Goal: Information Seeking & Learning: Learn about a topic

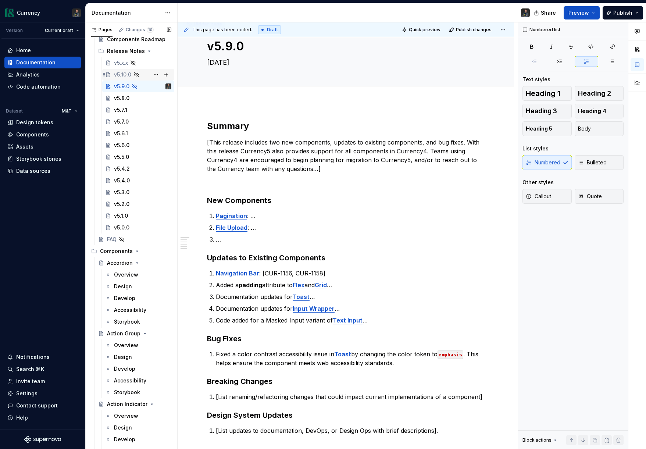
scroll to position [297, 0]
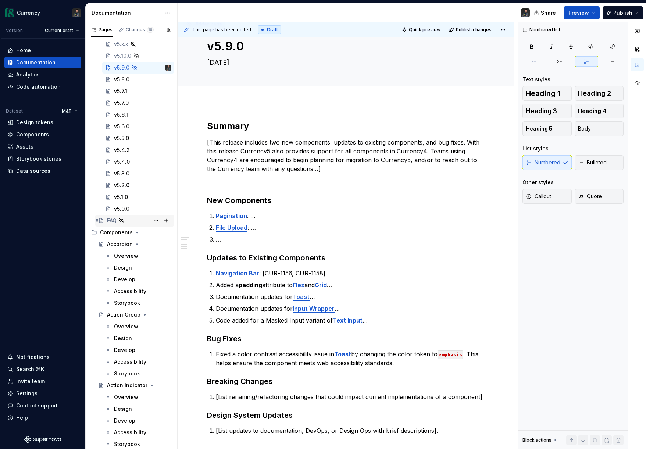
click at [115, 222] on div "FAQ" at bounding box center [112, 220] width 10 height 7
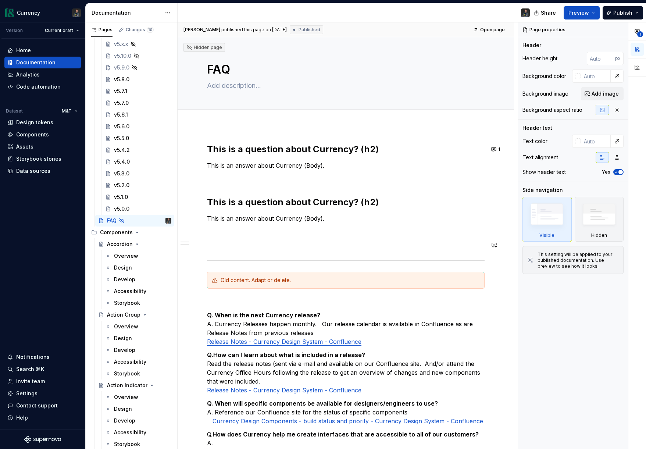
click at [250, 236] on div "This is a question about Currency? (h2) This is an answer about Currency (Body)…" at bounding box center [346, 343] width 278 height 401
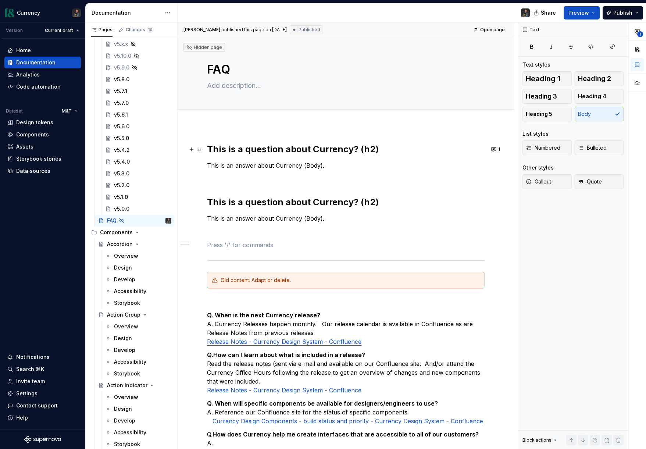
type textarea "*"
click at [206, 144] on div "This is a question about Currency? (h2) This is an answer about Currency (Body)…" at bounding box center [346, 407] width 336 height 562
click at [209, 148] on h2 "This is a question about Currency? (h2)" at bounding box center [346, 149] width 278 height 12
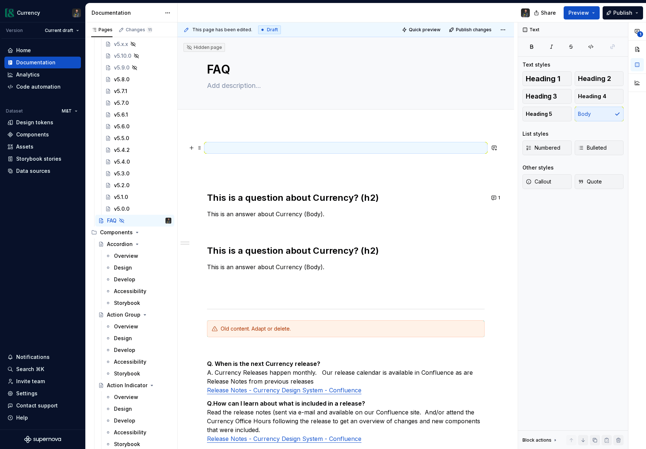
click at [223, 148] on p at bounding box center [346, 147] width 278 height 9
click at [215, 127] on div "This is a question about Currency? (h2) This is an answer about Currency (Body)…" at bounding box center [346, 431] width 336 height 611
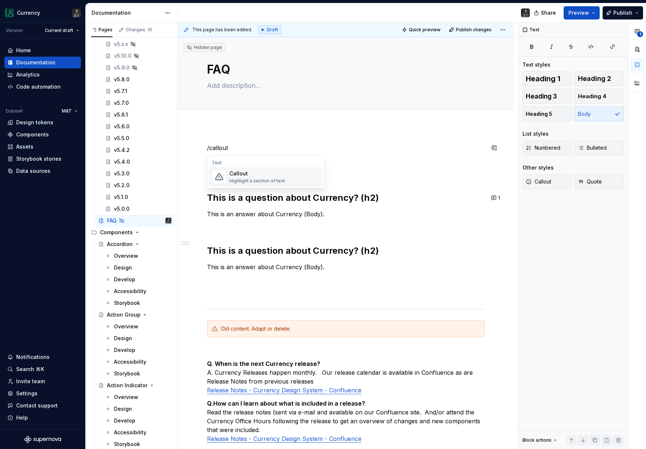
click at [242, 171] on div "Callout" at bounding box center [257, 173] width 56 height 7
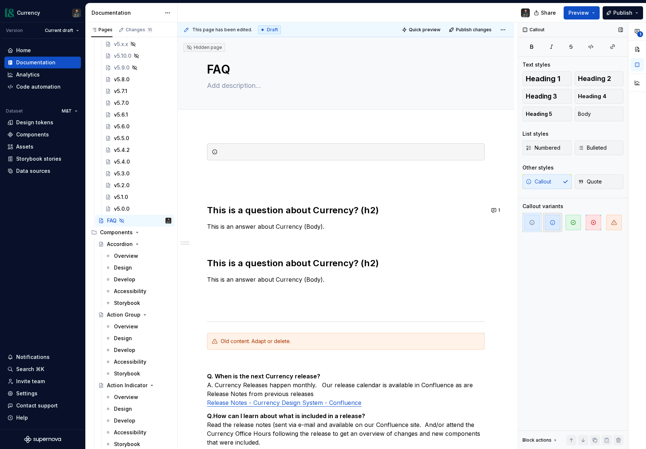
click at [549, 224] on span "button" at bounding box center [552, 222] width 15 height 15
click at [246, 147] on div at bounding box center [346, 151] width 278 height 17
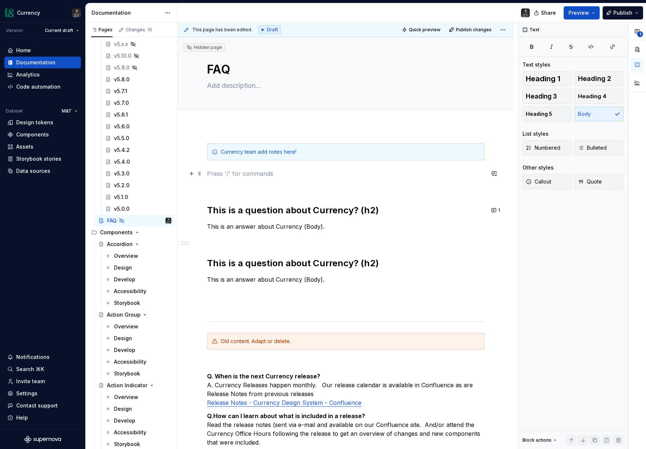
click at [229, 171] on p at bounding box center [346, 173] width 278 height 9
click at [218, 198] on div "Currency team add notes here! This is a question about Currency? (h2) This is a…" at bounding box center [346, 374] width 278 height 462
click at [226, 176] on p at bounding box center [346, 173] width 278 height 9
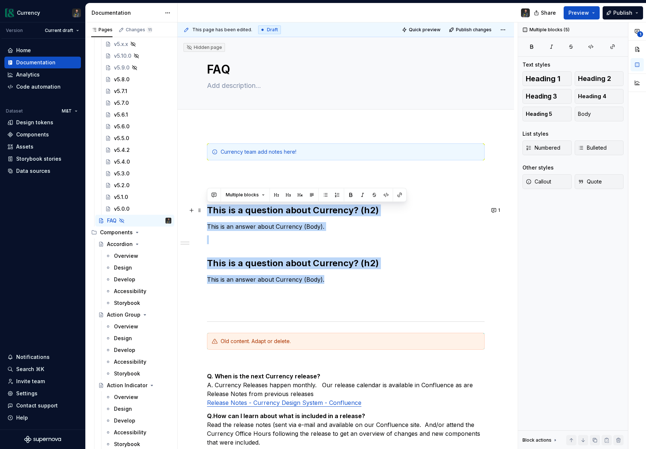
drag, startPoint x: 327, startPoint y: 278, endPoint x: 206, endPoint y: 205, distance: 140.8
click at [206, 205] on div "Currency team add notes here! This is a question about Currency? (h2) This is a…" at bounding box center [346, 437] width 336 height 623
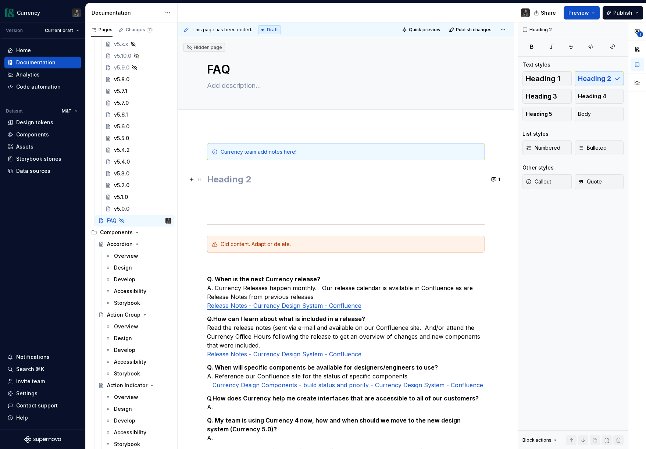
click at [217, 178] on h2 at bounding box center [346, 180] width 278 height 12
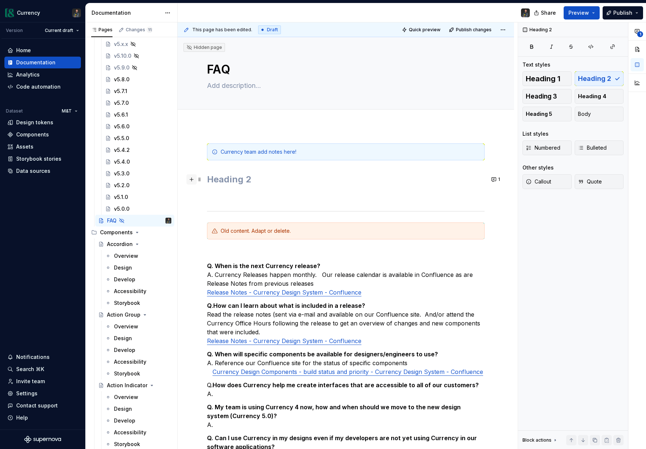
drag, startPoint x: 252, startPoint y: 179, endPoint x: 188, endPoint y: 179, distance: 64.4
click at [207, 179] on div "Currency team add notes here! Old content. Adapt or delete. Q. When is the next…" at bounding box center [346, 323] width 278 height 361
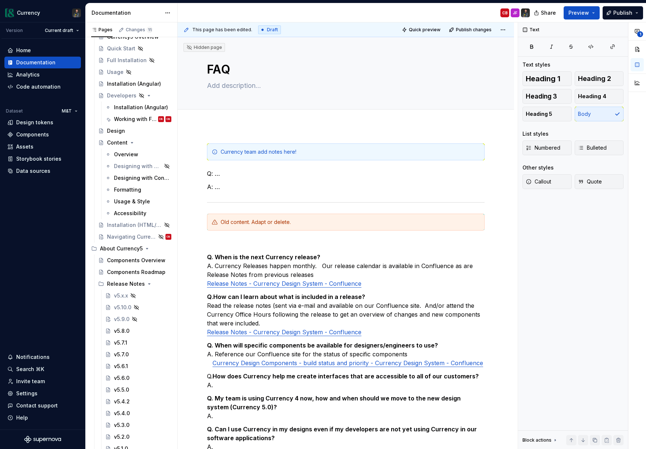
scroll to position [64, 0]
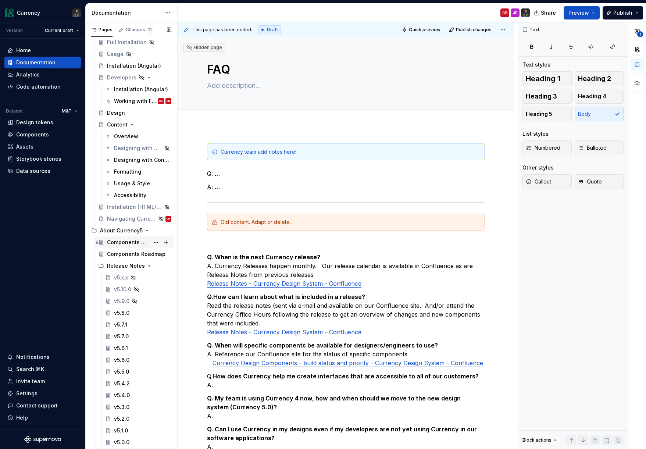
click at [134, 240] on div "Components Overview" at bounding box center [128, 242] width 42 height 7
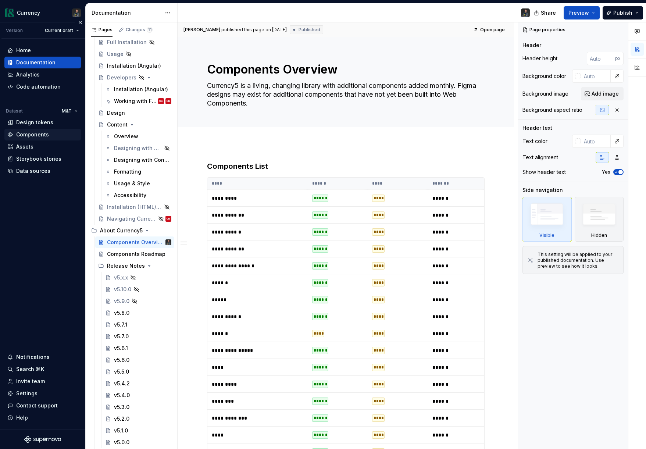
type textarea "*"
click at [17, 133] on div "Components" at bounding box center [32, 134] width 33 height 7
